Goal: Find specific page/section: Find specific page/section

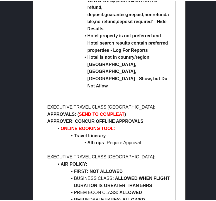
scroll to position [975, 0]
